Goal: Find contact information: Find contact information

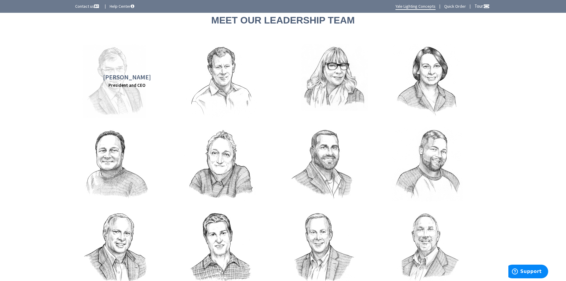
click at [111, 80] on h3 "Randy Eddy" at bounding box center [127, 76] width 48 height 7
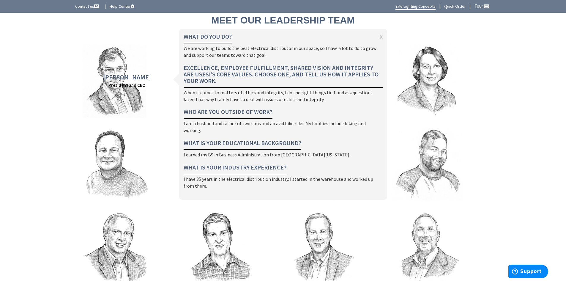
click at [86, 6] on link "Contact us" at bounding box center [87, 6] width 25 height 6
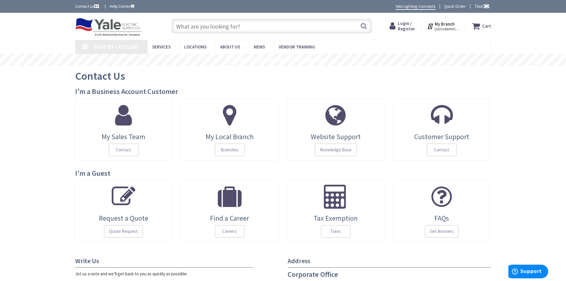
type input "[GEOGRAPHIC_DATA], [GEOGRAPHIC_DATA]"
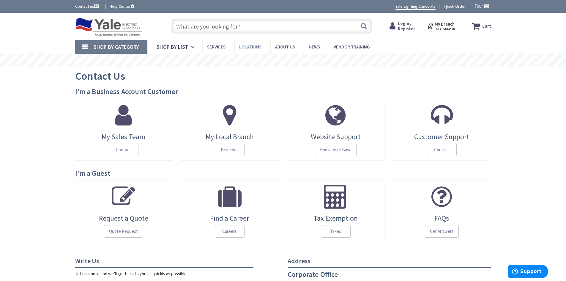
click at [253, 46] on span "Locations" at bounding box center [250, 47] width 22 height 6
